Goal: Navigation & Orientation: Find specific page/section

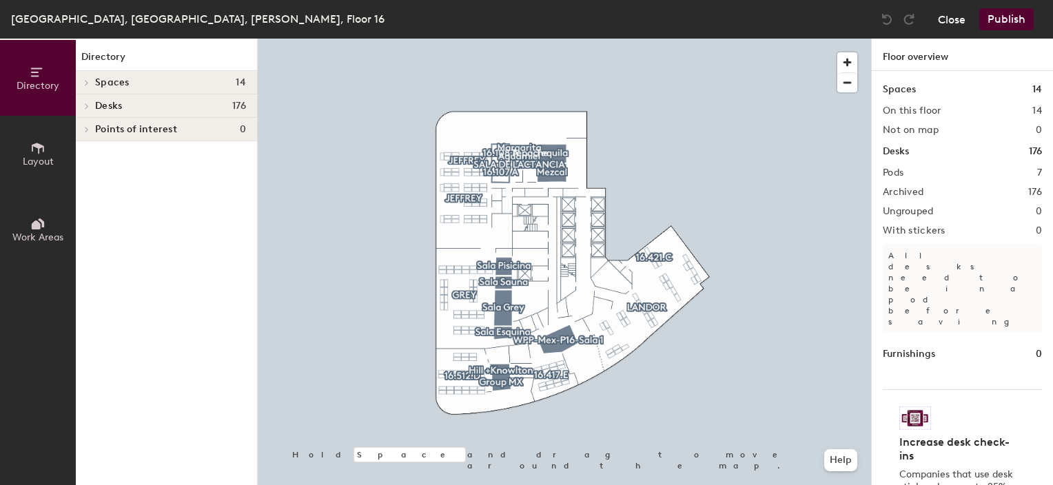
click at [941, 22] on button "Close" at bounding box center [952, 19] width 28 height 22
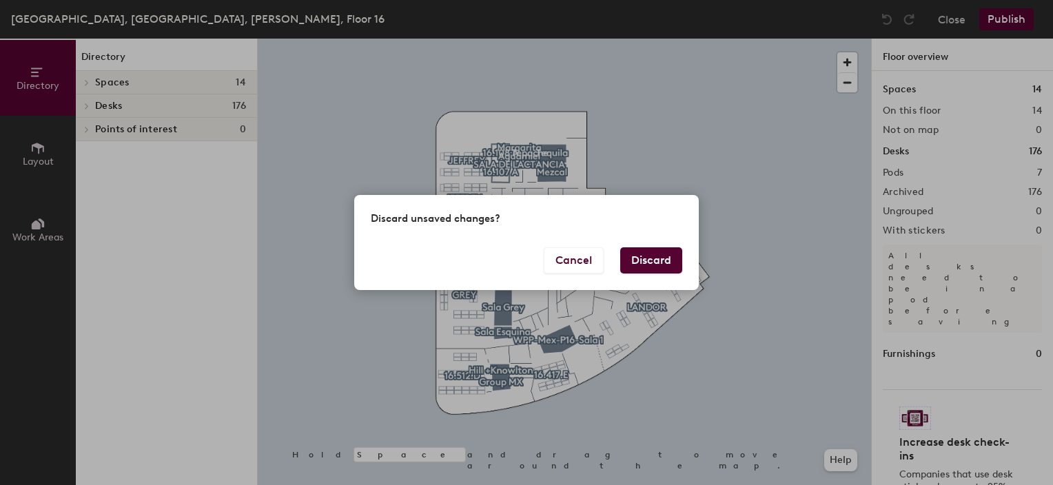
click at [643, 260] on button "Discard" at bounding box center [651, 260] width 62 height 26
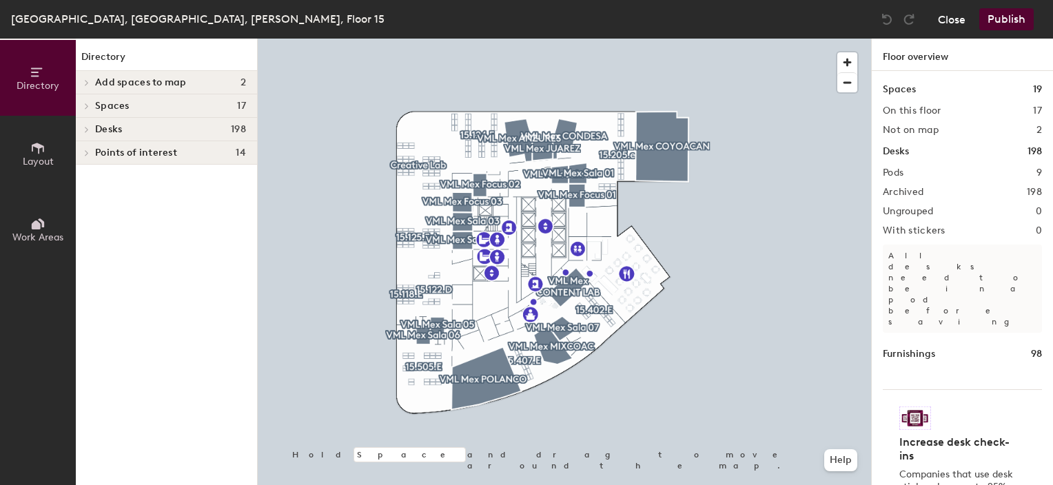
click at [954, 17] on button "Close" at bounding box center [952, 19] width 28 height 22
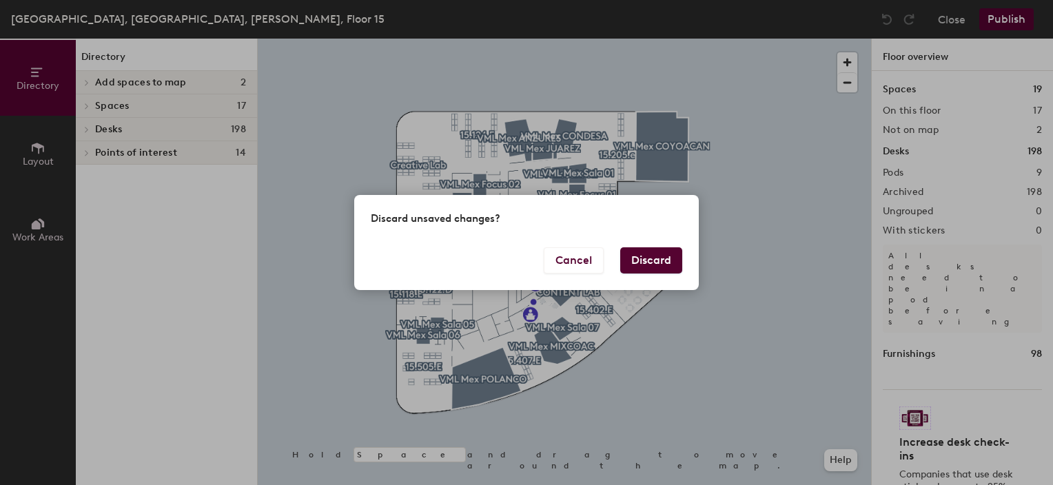
click at [642, 262] on button "Discard" at bounding box center [651, 260] width 62 height 26
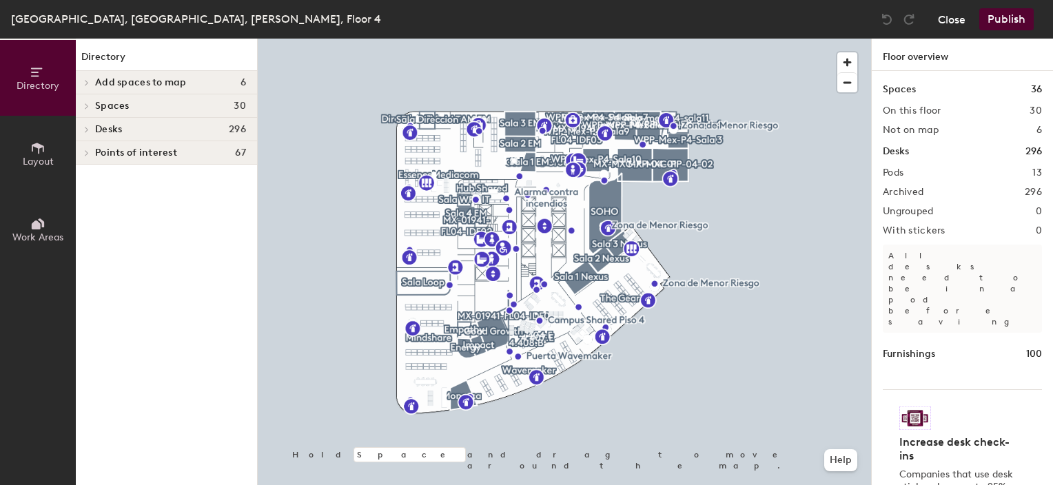
click at [952, 12] on button "Close" at bounding box center [952, 19] width 28 height 22
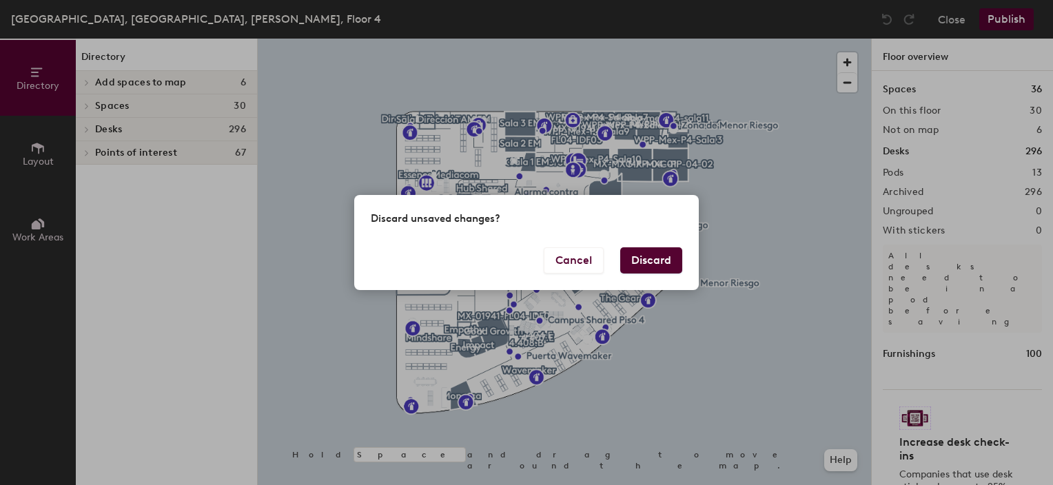
click at [646, 256] on button "Discard" at bounding box center [651, 260] width 62 height 26
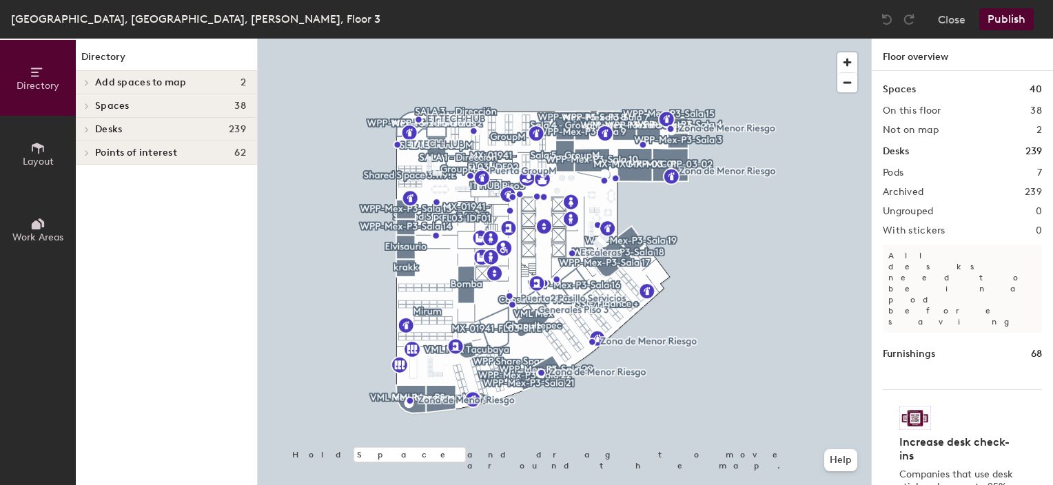
click at [85, 104] on icon at bounding box center [87, 106] width 6 height 7
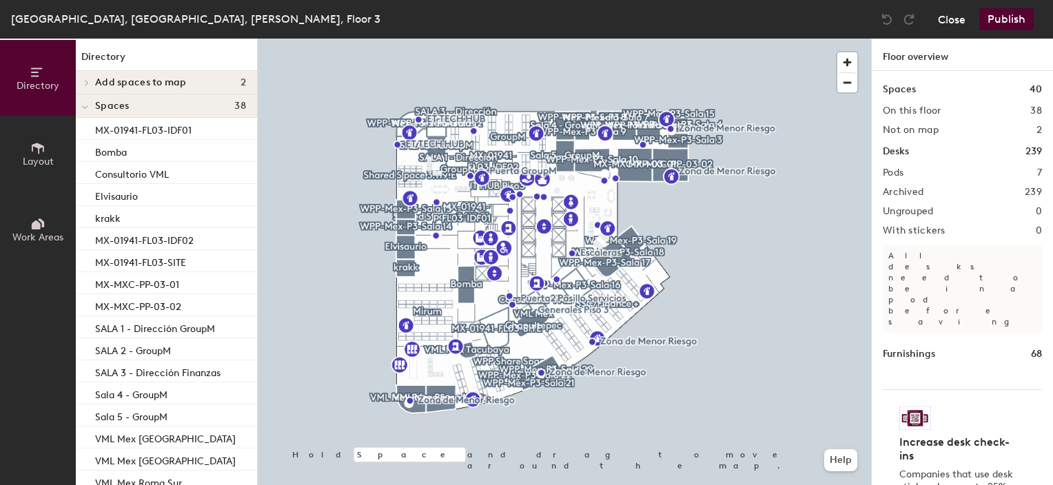
click at [960, 19] on button "Close" at bounding box center [952, 19] width 28 height 22
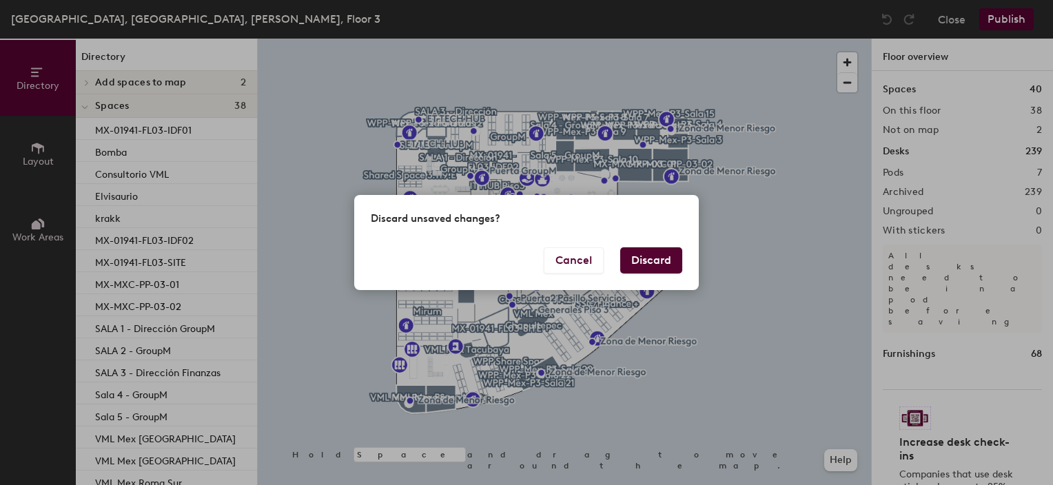
click at [657, 254] on button "Discard" at bounding box center [651, 260] width 62 height 26
